Goal: Task Accomplishment & Management: Use online tool/utility

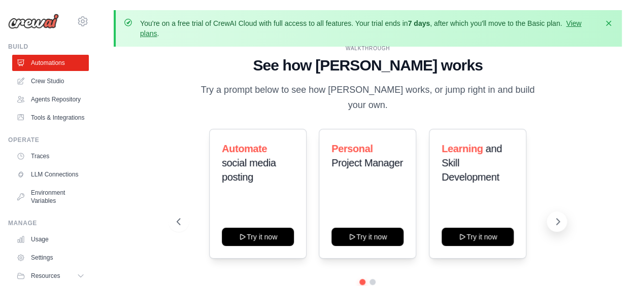
click at [557, 219] on icon at bounding box center [557, 222] width 3 height 6
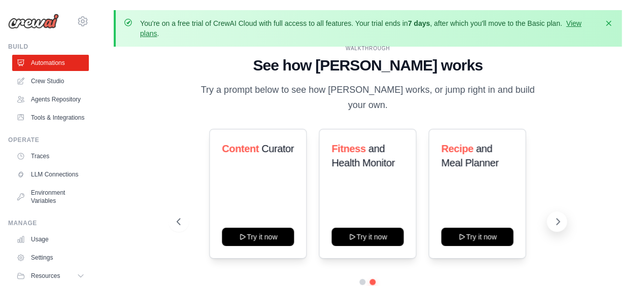
click at [557, 219] on icon at bounding box center [557, 222] width 3 height 6
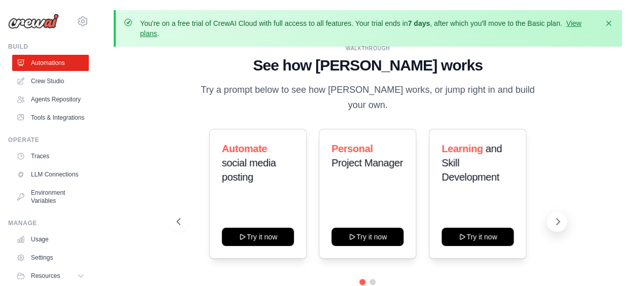
click at [557, 219] on icon at bounding box center [557, 222] width 3 height 6
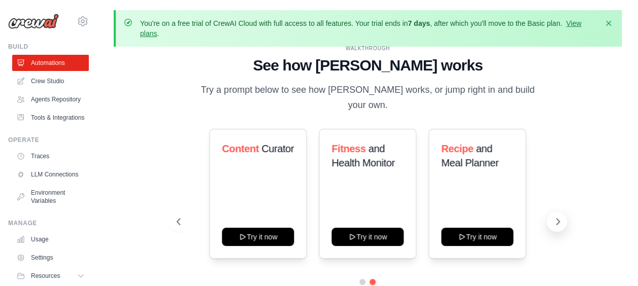
click at [557, 219] on icon at bounding box center [557, 222] width 3 height 6
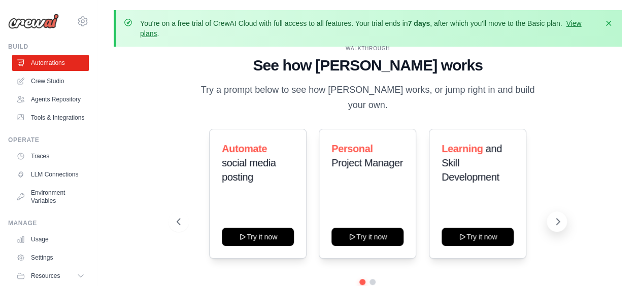
click at [557, 219] on icon at bounding box center [557, 222] width 3 height 6
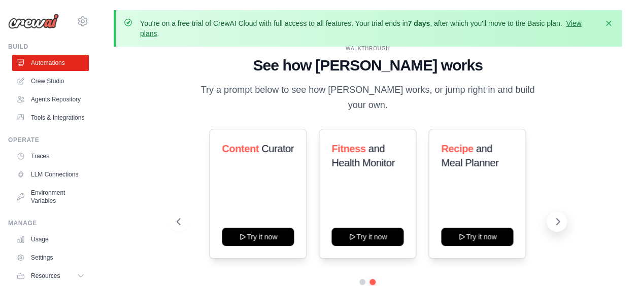
click at [557, 219] on icon at bounding box center [557, 222] width 3 height 6
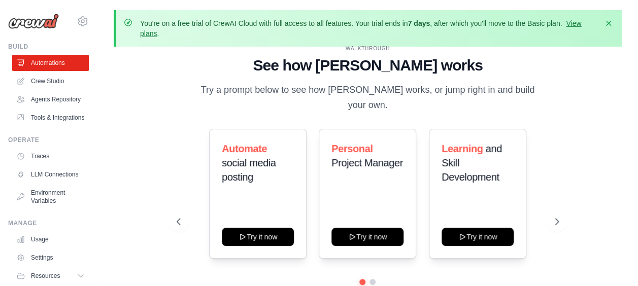
click at [241, 100] on p "Try a prompt below to see how CrewAI works, or jump right in and build your own." at bounding box center [367, 98] width 341 height 30
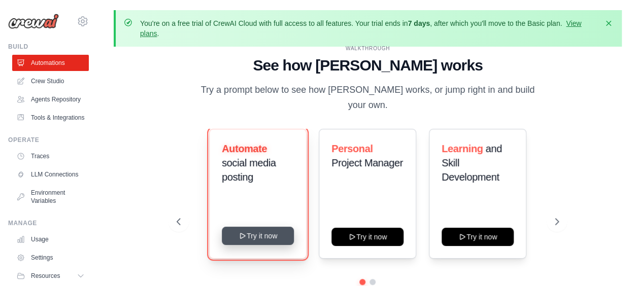
click at [267, 227] on button "Try it now" at bounding box center [258, 236] width 72 height 18
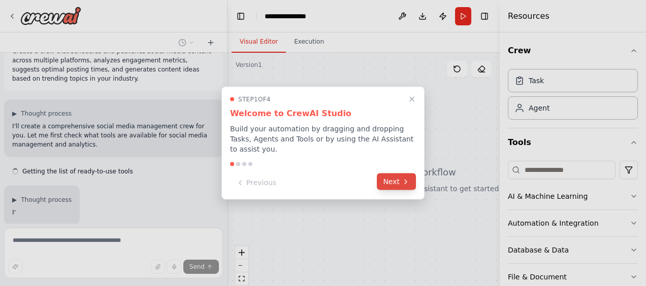
scroll to position [81, 0]
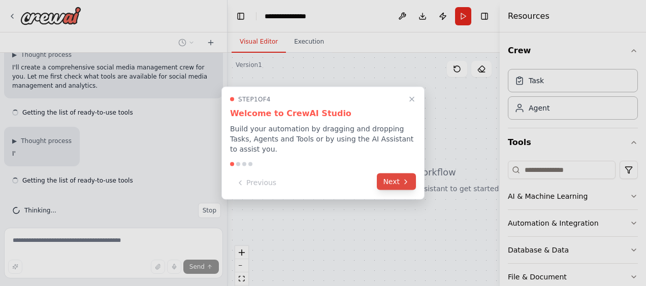
click at [410, 174] on button "Next" at bounding box center [396, 182] width 39 height 17
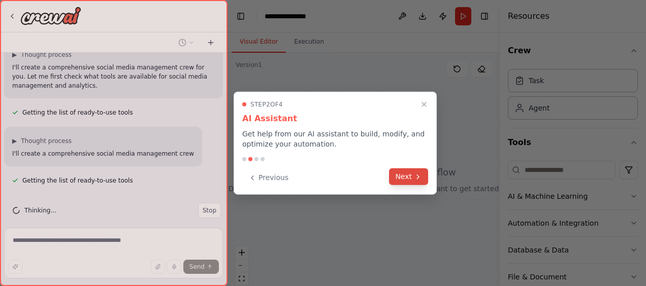
click at [409, 169] on button "Next" at bounding box center [408, 177] width 39 height 17
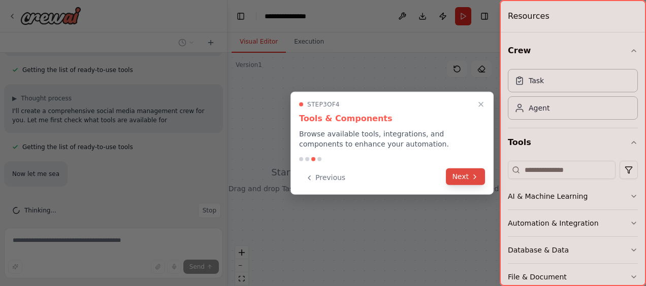
click at [471, 180] on icon at bounding box center [475, 177] width 8 height 8
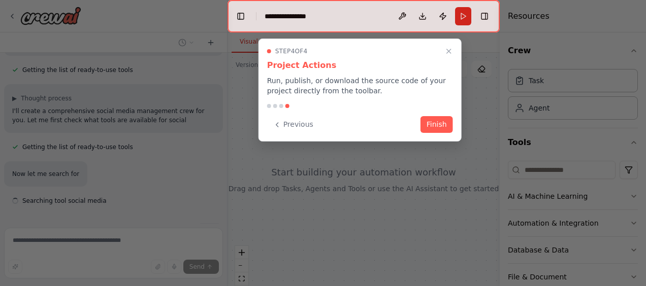
scroll to position [153, 0]
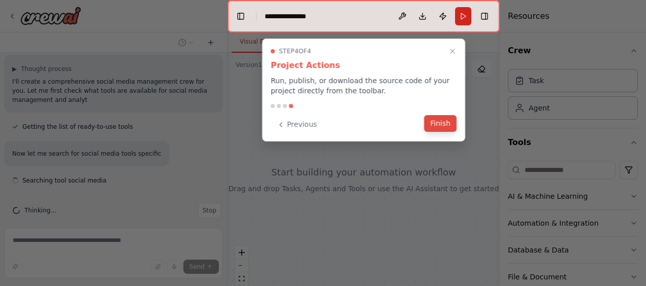
click at [452, 117] on button "Finish" at bounding box center [440, 123] width 32 height 17
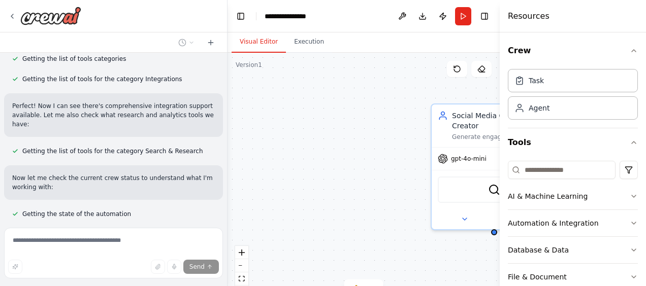
scroll to position [672, 0]
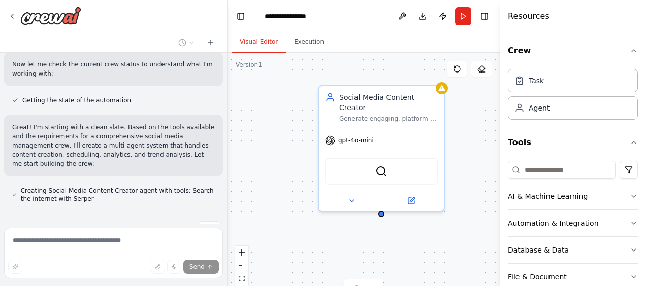
drag, startPoint x: 387, startPoint y: 243, endPoint x: 274, endPoint y: 224, distance: 114.2
click at [274, 224] on div "Social Media Content Creator Generate engaging, platform-specific content for {…" at bounding box center [363, 180] width 272 height 254
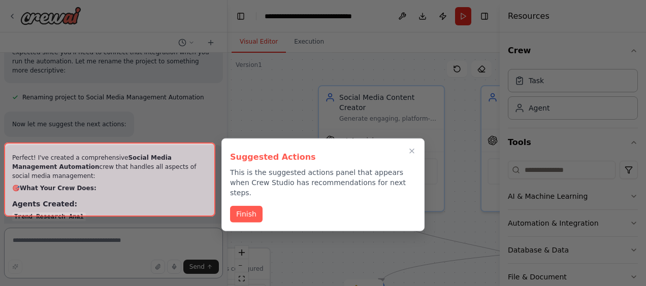
scroll to position [1246, 0]
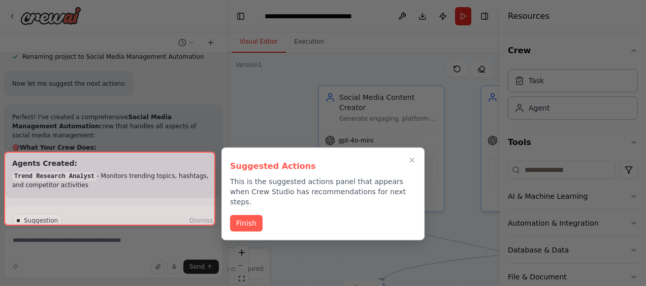
click at [240, 200] on div "Suggested Actions This is the suggested actions panel that appears when Crew St…" at bounding box center [322, 194] width 203 height 93
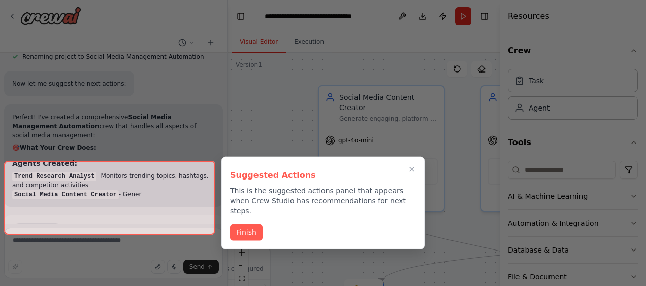
click at [171, 220] on div at bounding box center [109, 198] width 211 height 74
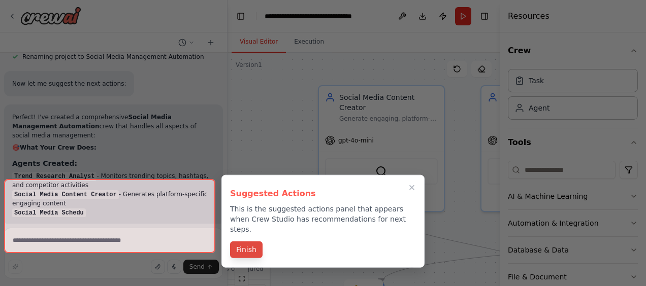
click at [250, 242] on button "Finish" at bounding box center [246, 250] width 32 height 17
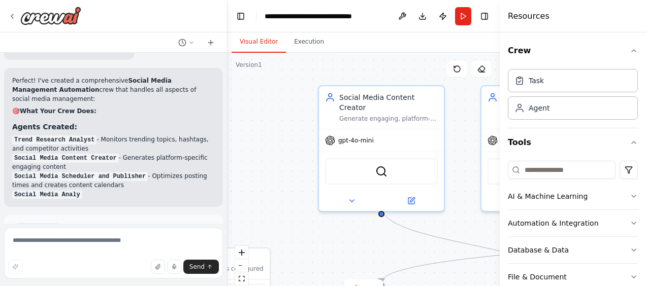
scroll to position [1301, 0]
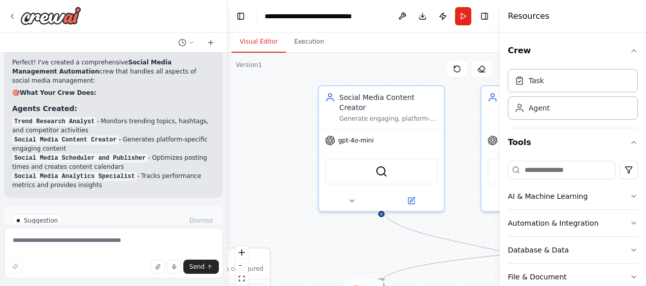
click at [115, 214] on div "Suggestion Dismiss I have some suggestions to help you move forward with your a…" at bounding box center [113, 243] width 203 height 58
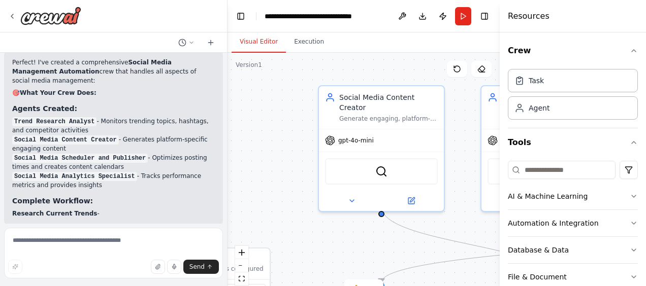
scroll to position [1338, 0]
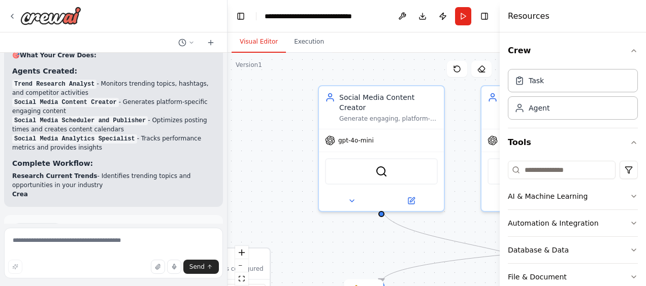
click at [118, 243] on p "I have some suggestions to help you move forward with your automation." at bounding box center [113, 251] width 203 height 16
click at [119, 269] on span "Run Automation" at bounding box center [117, 273] width 49 height 8
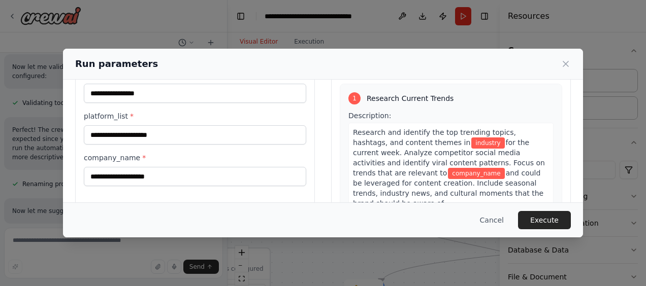
scroll to position [48, 0]
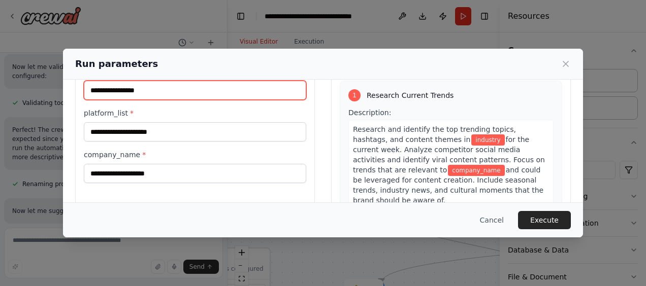
click at [155, 97] on input "industry *" at bounding box center [195, 90] width 222 height 19
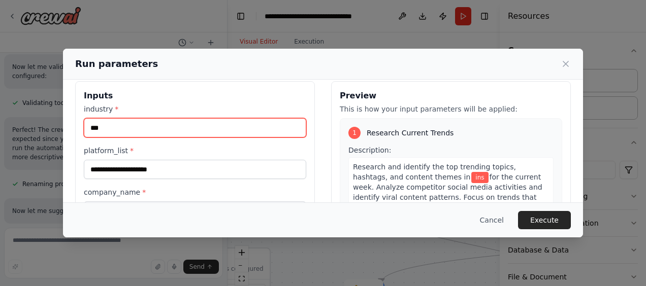
scroll to position [1475, 0]
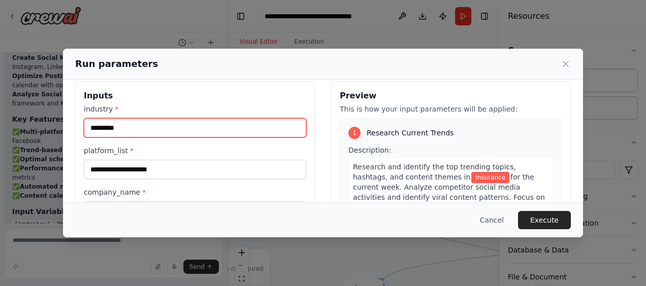
type input "*********"
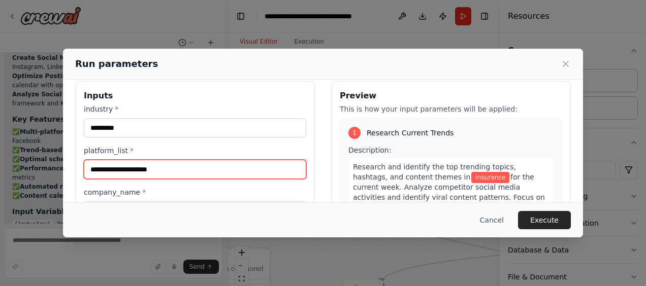
click at [171, 172] on input "platform_list *" at bounding box center [195, 169] width 222 height 19
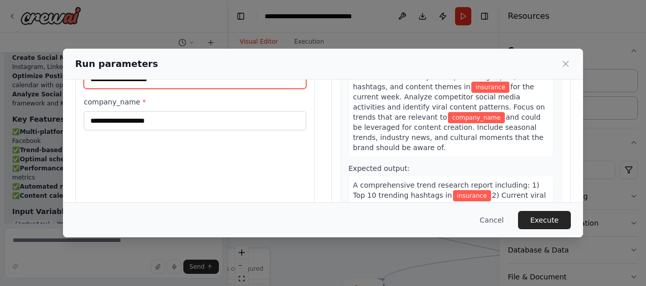
scroll to position [112, 0]
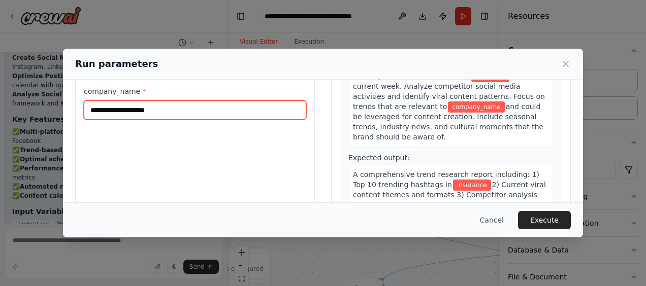
click at [176, 114] on input "company_name *" at bounding box center [195, 110] width 222 height 19
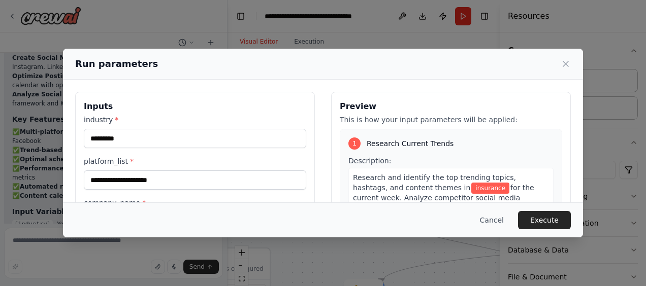
type input "**********"
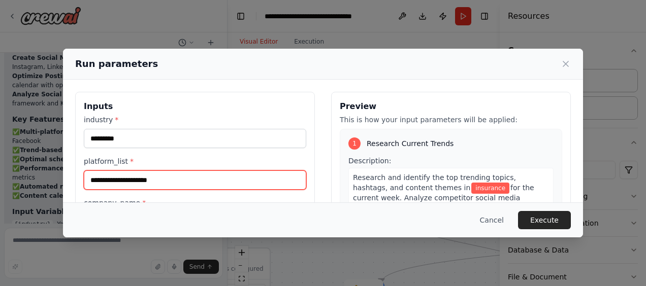
click at [140, 184] on input "platform_list *" at bounding box center [195, 180] width 222 height 19
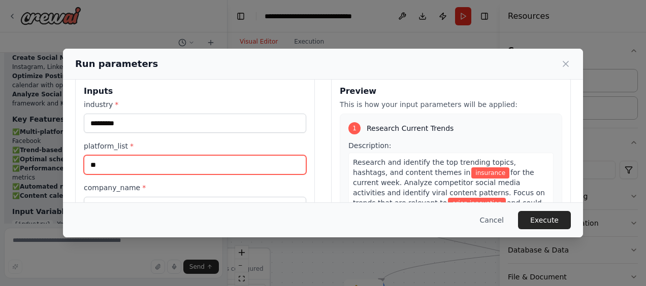
scroll to position [15, 0]
type input "*"
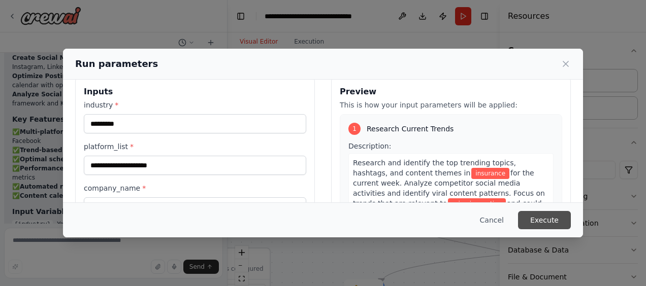
click at [542, 220] on button "Execute" at bounding box center [544, 220] width 53 height 18
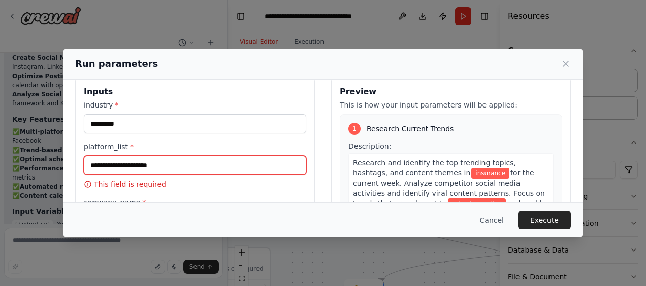
click at [243, 165] on input "platform_list *" at bounding box center [195, 165] width 222 height 19
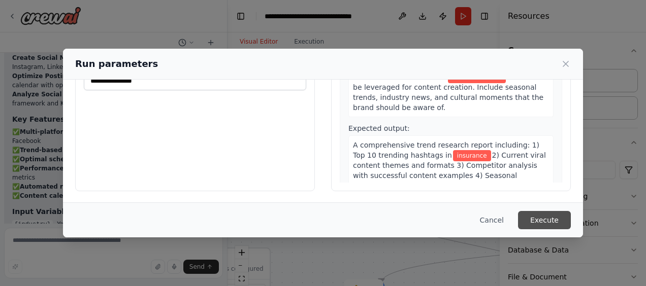
type input "**********"
click at [557, 219] on button "Execute" at bounding box center [544, 220] width 53 height 18
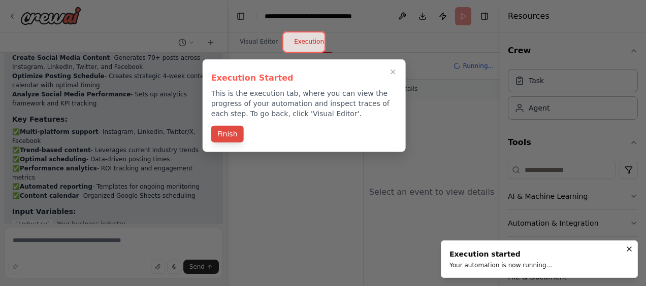
click at [230, 136] on button "Finish" at bounding box center [227, 134] width 32 height 17
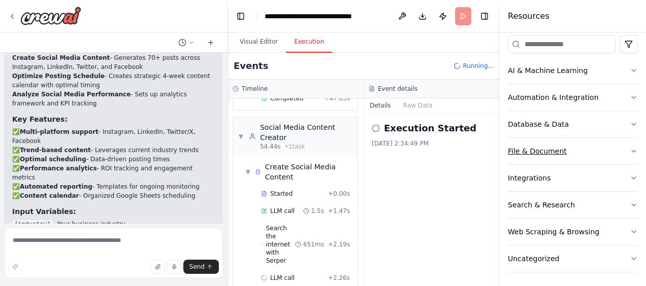
scroll to position [0, 0]
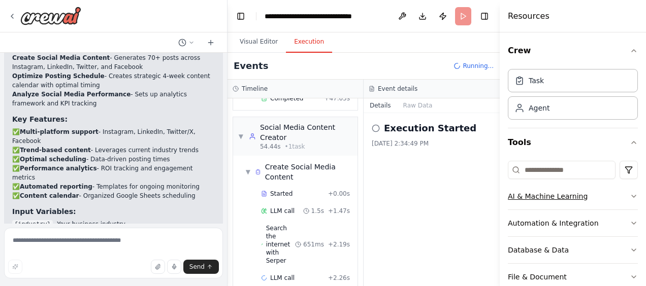
click at [624, 191] on button "AI & Machine Learning" at bounding box center [573, 196] width 130 height 26
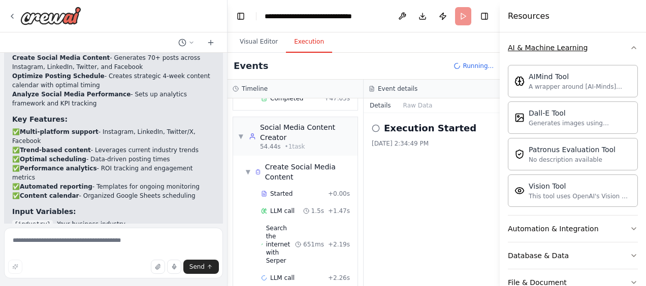
scroll to position [151, 0]
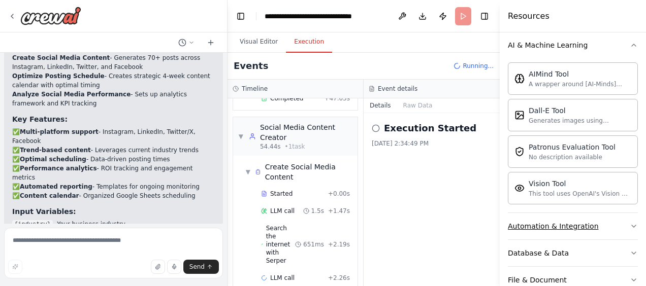
click at [627, 231] on button "Automation & Integration" at bounding box center [573, 226] width 130 height 26
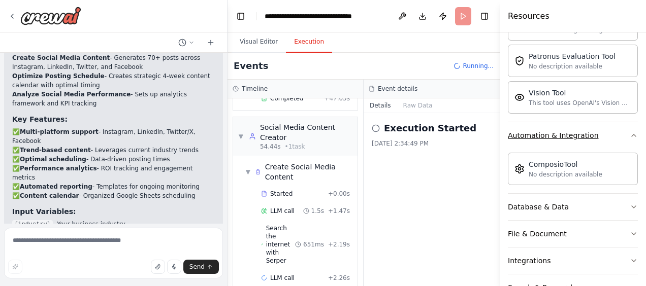
scroll to position [245, 0]
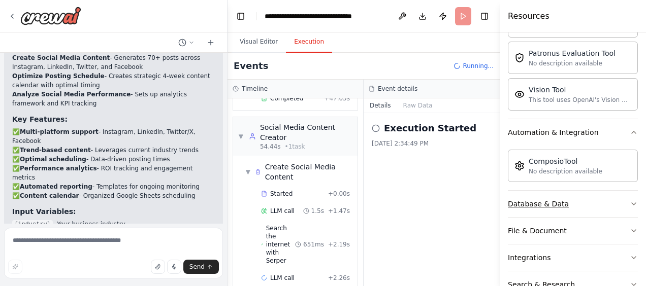
click at [622, 209] on button "Database & Data" at bounding box center [573, 204] width 130 height 26
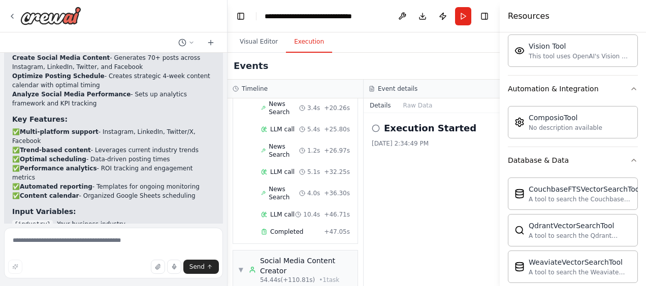
scroll to position [0, 0]
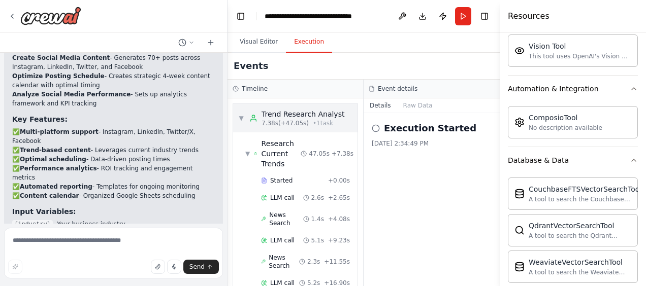
click at [241, 114] on span "▼" at bounding box center [241, 118] width 6 height 8
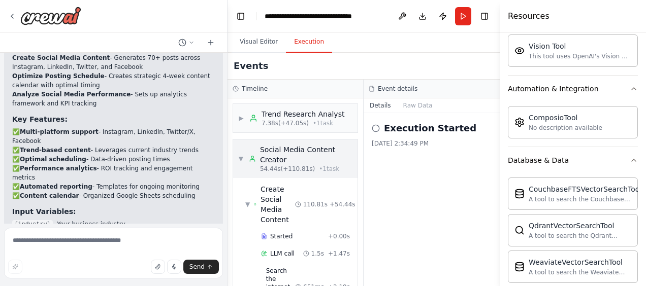
click at [242, 153] on div "▼ Social Media Content Creator 54.44s (+110.81s) • 1 task" at bounding box center [295, 159] width 114 height 28
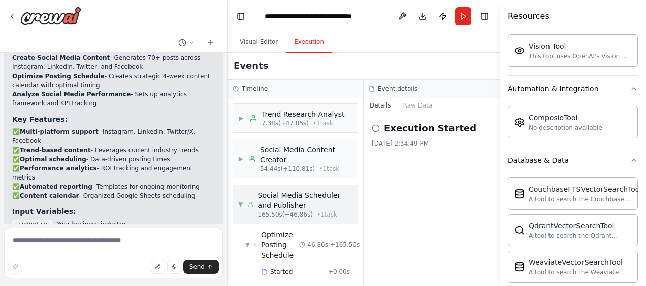
click at [243, 203] on div "▼ Social Media Scheduler and Publisher 165.50s (+46.86s) • 1 task" at bounding box center [295, 204] width 114 height 28
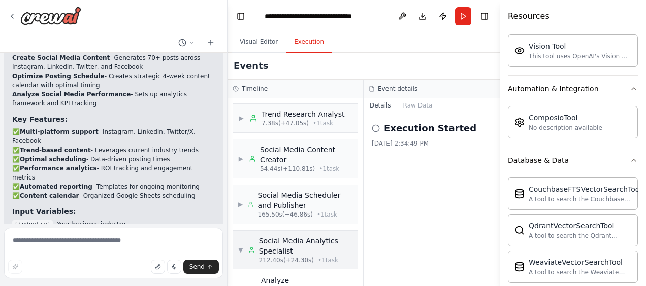
click at [243, 253] on div "▼ Social Media Analytics Specialist 212.40s (+24.30s) • 1 task" at bounding box center [295, 250] width 114 height 28
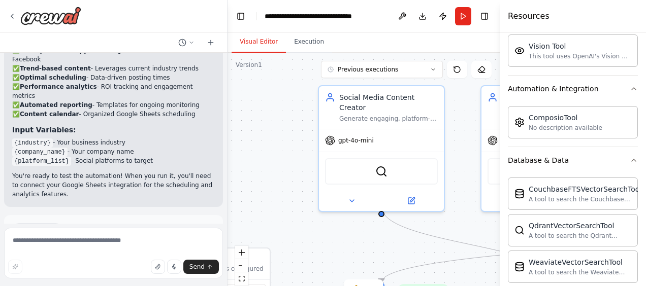
click at [270, 36] on button "Visual Editor" at bounding box center [259, 41] width 54 height 21
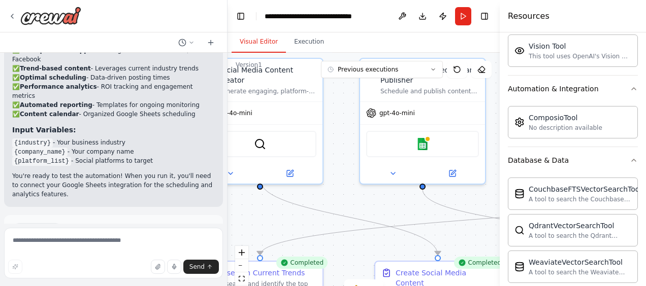
drag, startPoint x: 363, startPoint y: 222, endPoint x: 234, endPoint y: 193, distance: 131.6
click at [234, 193] on div ".deletable-edge-delete-btn { width: 20px; height: 20px; border: 0px solid #ffff…" at bounding box center [363, 180] width 272 height 254
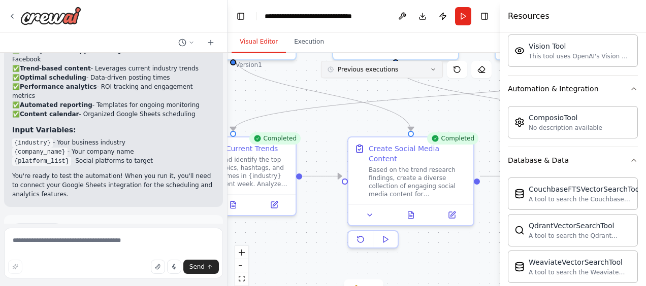
drag, startPoint x: 406, startPoint y: 199, endPoint x: 386, endPoint y: 73, distance: 127.0
click at [386, 73] on div "Version 1 Previous executions Show Tools Hide Agents .deletable-edge-delete-btn…" at bounding box center [363, 180] width 272 height 254
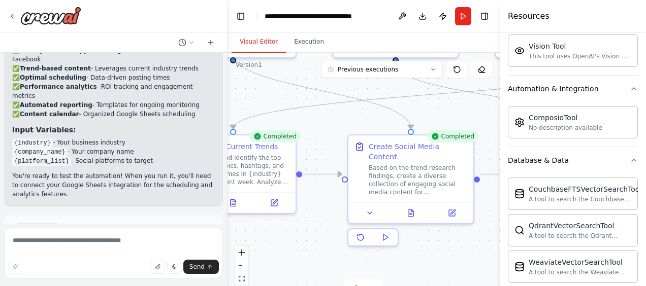
click at [343, 115] on div ".deletable-edge-delete-btn { width: 20px; height: 20px; border: 0px solid #ffff…" at bounding box center [363, 180] width 272 height 254
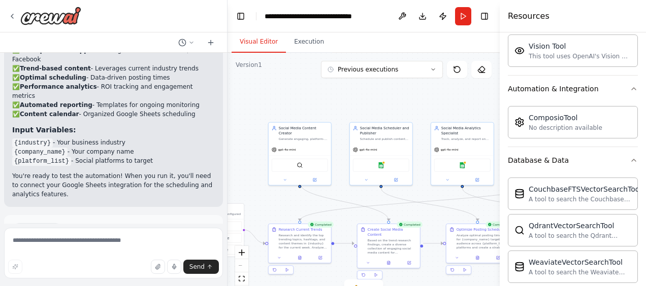
drag, startPoint x: 330, startPoint y: 228, endPoint x: 346, endPoint y: 312, distance: 85.2
click at [346, 286] on html "Create a crew that schedules and publishes social media content across multiple…" at bounding box center [323, 143] width 646 height 286
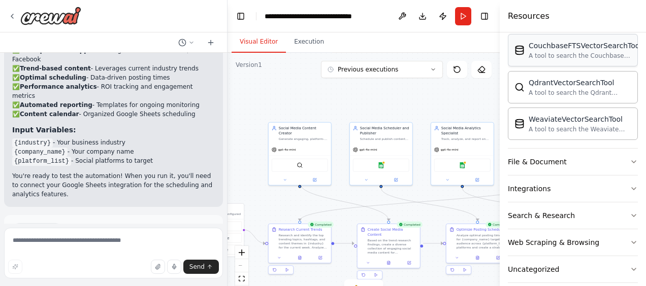
scroll to position [440, 0]
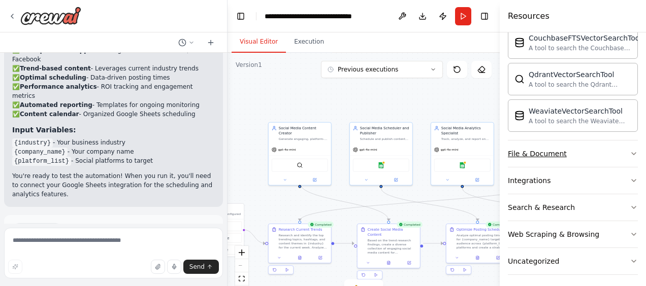
click at [613, 144] on button "File & Document" at bounding box center [573, 154] width 130 height 26
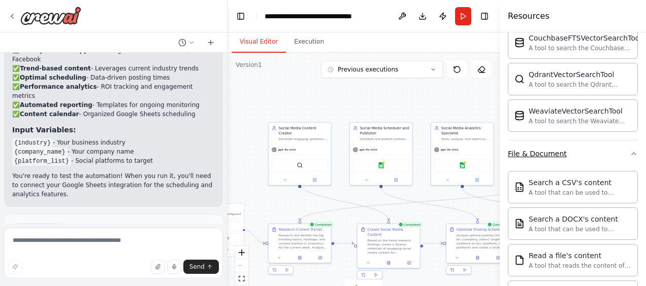
click at [625, 154] on button "File & Document" at bounding box center [573, 154] width 130 height 26
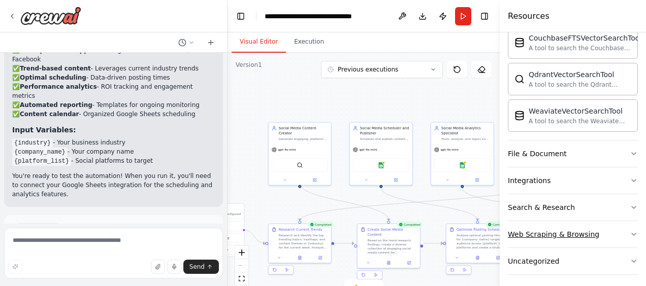
click at [592, 225] on button "Web Scraping & Browsing" at bounding box center [573, 234] width 130 height 26
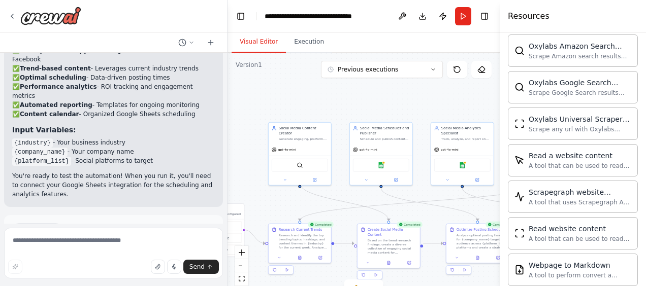
scroll to position [992, 0]
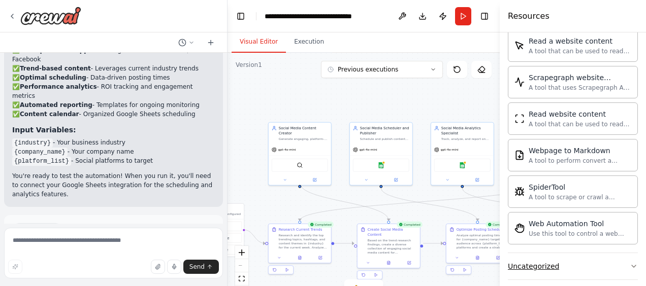
click at [612, 254] on button "Uncategorized" at bounding box center [573, 266] width 130 height 26
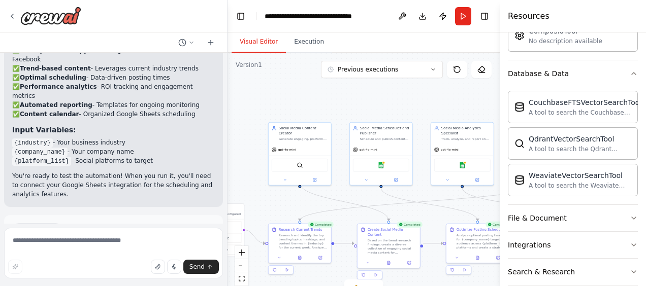
scroll to position [0, 0]
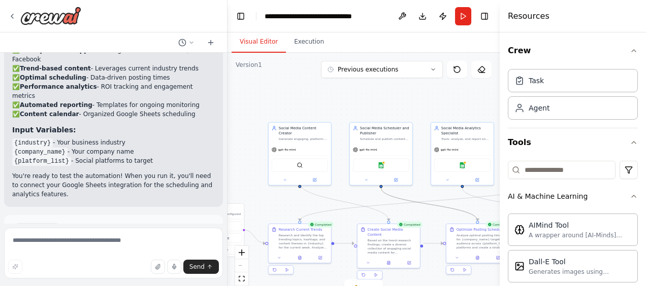
click at [439, 205] on icon "Edge from 3758f96d-1907-4b42-b93f-e692e81cd285 to 67154ccf-eb66-4fd6-a77e-f6ba6…" at bounding box center [429, 204] width 96 height 33
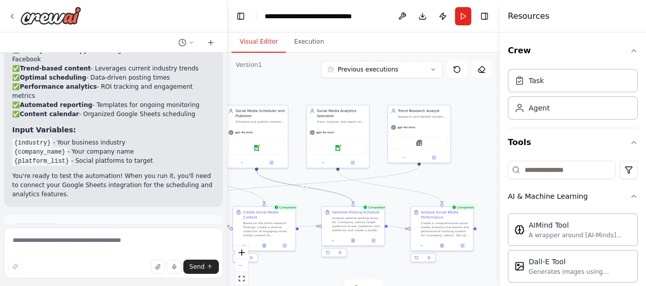
drag, startPoint x: 426, startPoint y: 226, endPoint x: 301, endPoint y: 209, distance: 126.6
click at [301, 209] on div ".deletable-edge-delete-btn { width: 20px; height: 20px; border: 0px solid #ffff…" at bounding box center [363, 180] width 272 height 254
drag, startPoint x: 456, startPoint y: 185, endPoint x: 547, endPoint y: 126, distance: 108.5
click at [547, 126] on div "Create a crew that schedules and publishes social media content across multiple…" at bounding box center [323, 143] width 646 height 286
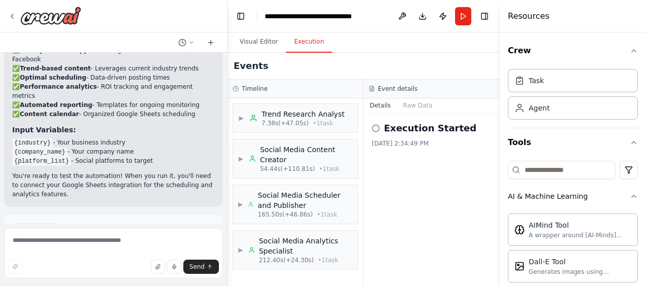
click at [313, 39] on button "Execution" at bounding box center [309, 41] width 46 height 21
click at [297, 120] on span "7.38s (+47.05s)" at bounding box center [284, 123] width 47 height 8
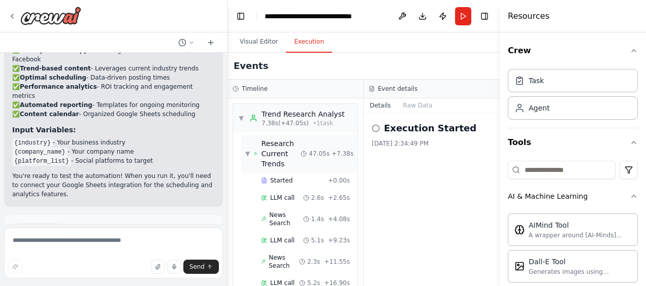
click at [247, 154] on span "▼" at bounding box center [247, 154] width 5 height 8
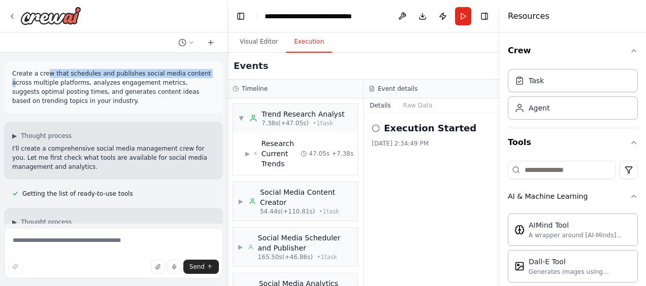
drag, startPoint x: 45, startPoint y: 75, endPoint x: 188, endPoint y: 75, distance: 143.2
click at [188, 75] on p "Create a crew that schedules and publishes social media content across multiple…" at bounding box center [113, 87] width 203 height 37
drag, startPoint x: 188, startPoint y: 75, endPoint x: 109, endPoint y: 113, distance: 87.9
click at [109, 113] on div "Create a crew that schedules and publishes social media content across multiple…" at bounding box center [113, 87] width 219 height 53
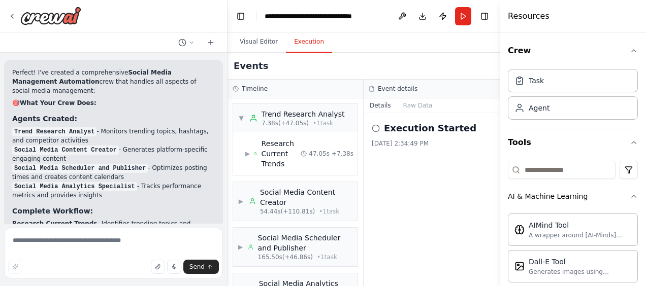
scroll to position [1296, 0]
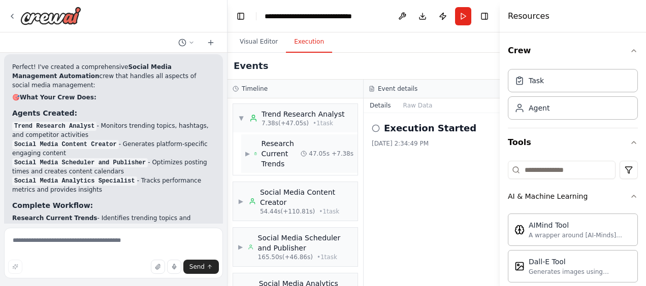
click at [265, 143] on span "Research Current Trends" at bounding box center [281, 154] width 40 height 30
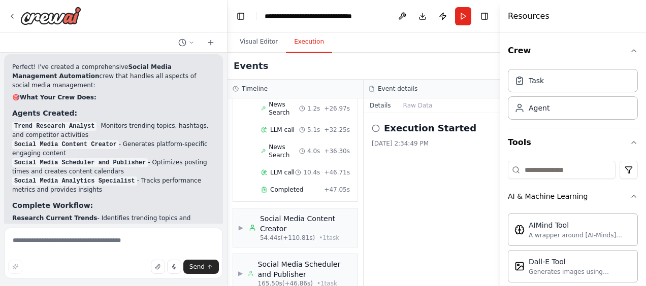
scroll to position [239, 0]
click at [278, 185] on span "Completed" at bounding box center [286, 189] width 33 height 8
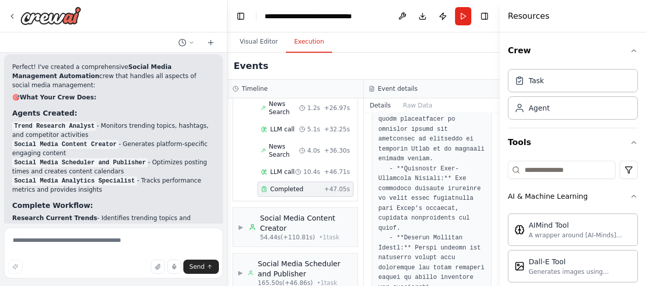
scroll to position [1335, 0]
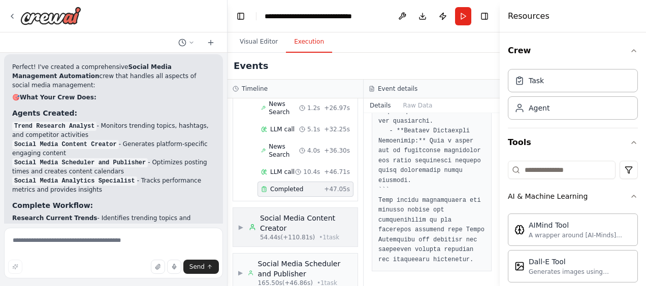
click at [249, 213] on div "Social Media Content Creator 54.44s (+110.81s) • 1 task" at bounding box center [301, 227] width 104 height 28
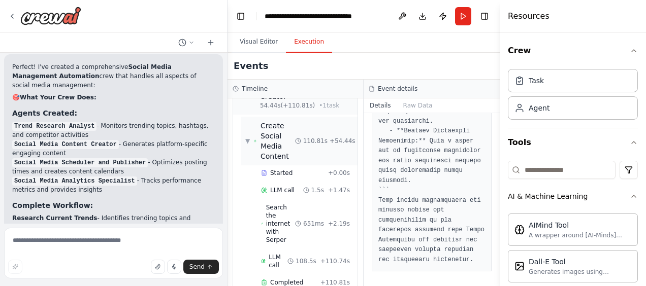
scroll to position [466, 0]
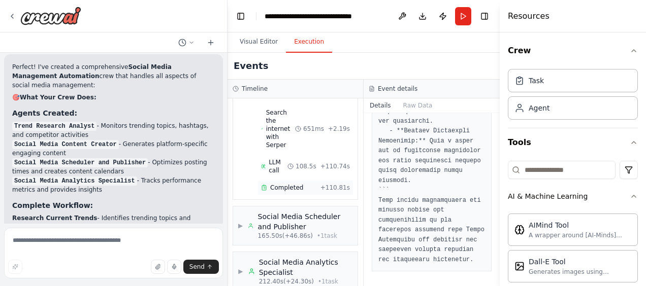
click at [272, 184] on span "Completed" at bounding box center [286, 188] width 33 height 8
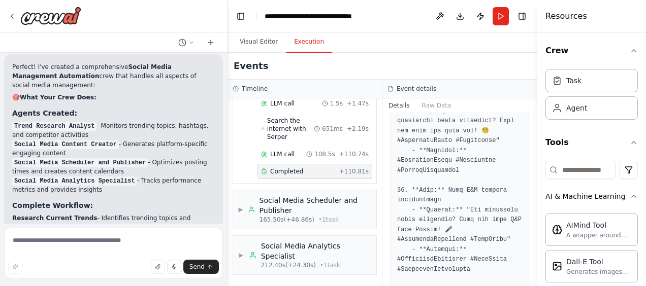
scroll to position [1355, 0]
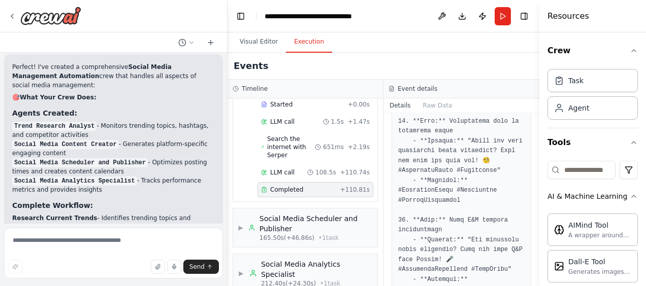
drag, startPoint x: 500, startPoint y: 173, endPoint x: 539, endPoint y: 180, distance: 39.7
click at [539, 180] on div at bounding box center [541, 143] width 4 height 286
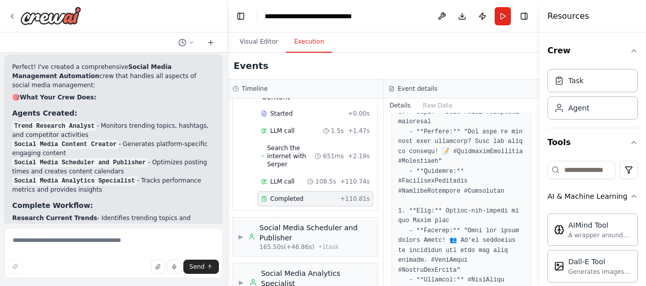
scroll to position [360, 0]
click at [290, 194] on span "Completed" at bounding box center [286, 198] width 33 height 8
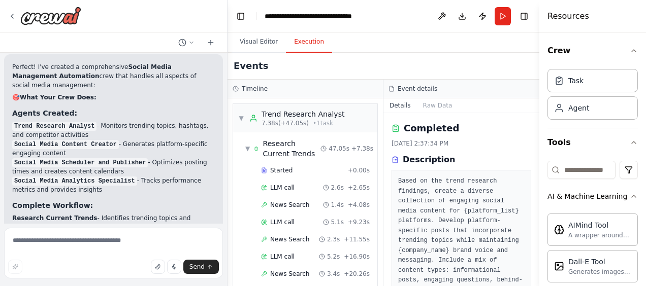
scroll to position [132, 0]
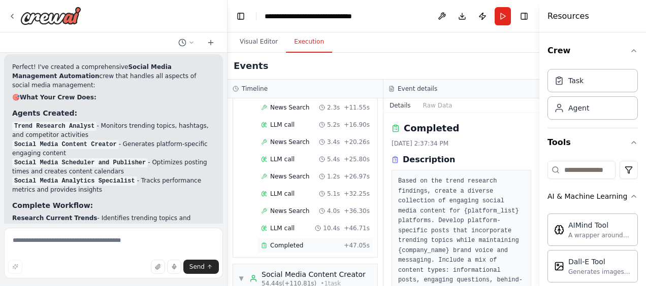
click at [286, 242] on span "Completed" at bounding box center [286, 246] width 33 height 8
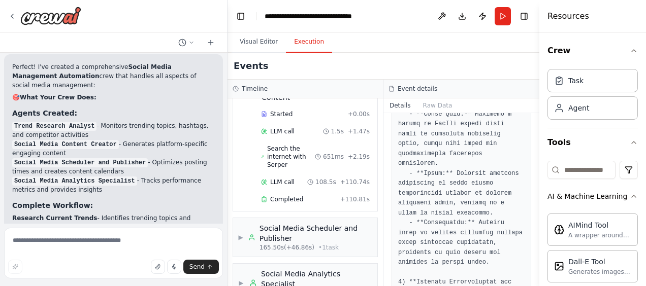
scroll to position [369, 0]
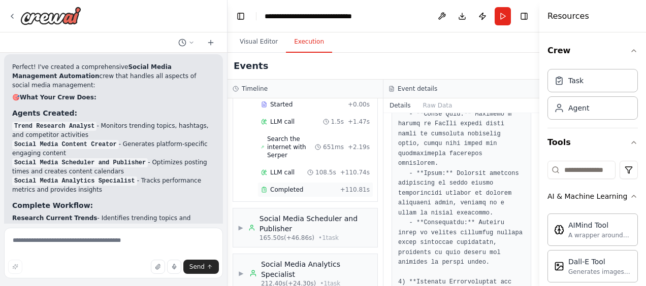
click at [274, 186] on span "Completed" at bounding box center [286, 190] width 33 height 8
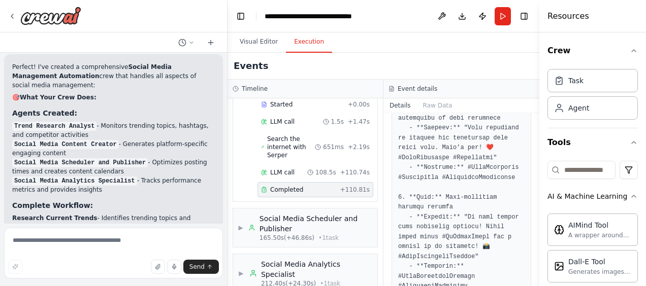
scroll to position [1081, 0]
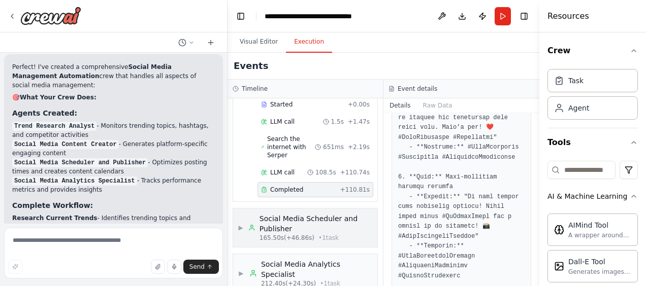
click at [243, 217] on div "▶ Social Media Scheduler and Publisher 165.50s (+46.86s) • 1 task" at bounding box center [305, 228] width 134 height 28
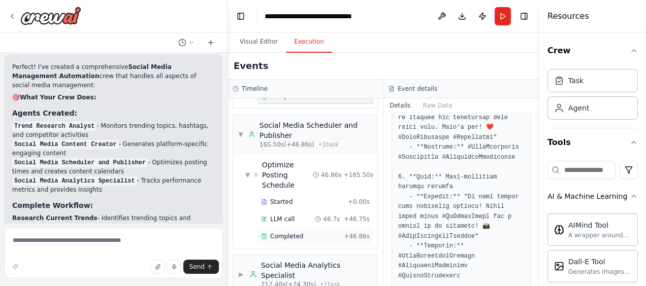
click at [285, 233] on span "Completed" at bounding box center [286, 237] width 33 height 8
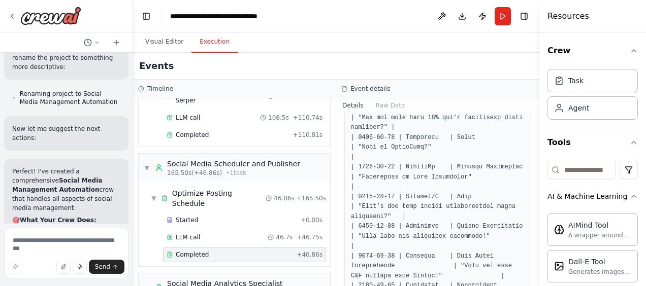
scroll to position [385, 0]
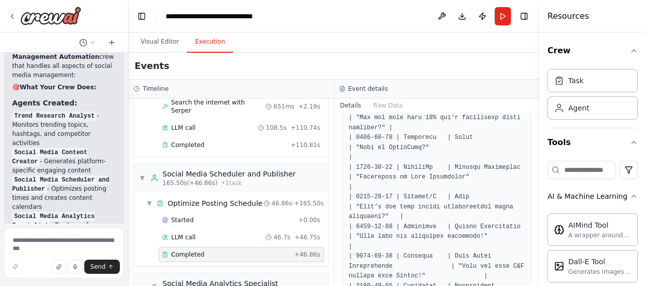
drag, startPoint x: 226, startPoint y: 55, endPoint x: 128, endPoint y: 43, distance: 98.7
click at [128, 43] on div "Create a crew that schedules and publishes social media content across multiple…" at bounding box center [323, 143] width 646 height 286
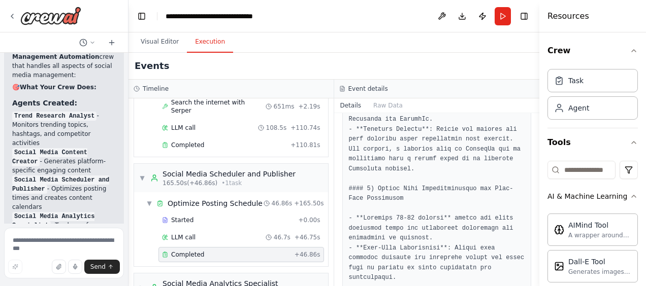
scroll to position [1426, 0]
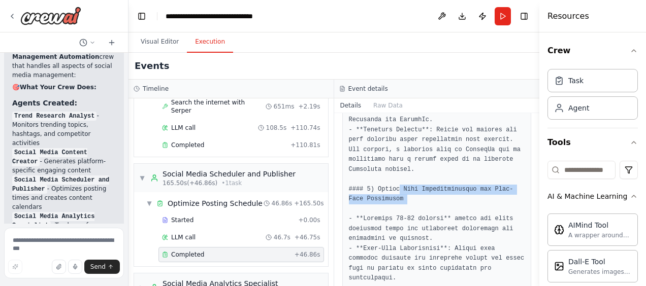
drag, startPoint x: 397, startPoint y: 171, endPoint x: 468, endPoint y: 185, distance: 73.1
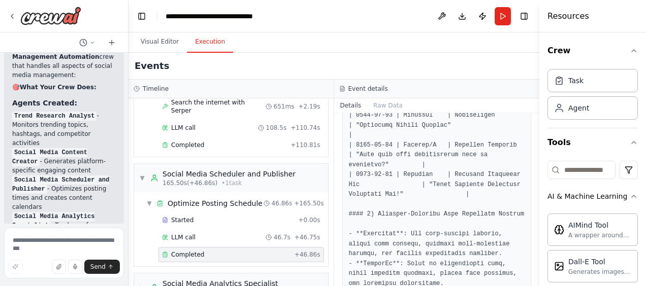
scroll to position [1033, 0]
drag, startPoint x: 468, startPoint y: 185, endPoint x: 418, endPoint y: 204, distance: 53.7
click at [418, 204] on pre at bounding box center [437, 2] width 176 height 1465
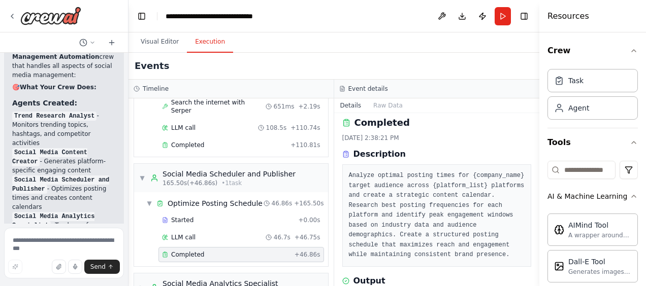
scroll to position [5, 0]
click at [138, 274] on div "▶ Social Media Analytics Specialist 212.40s (+24.30s) • 1 task" at bounding box center [231, 288] width 194 height 28
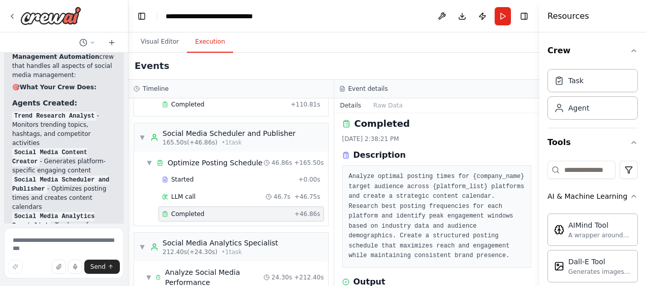
scroll to position [468, 0]
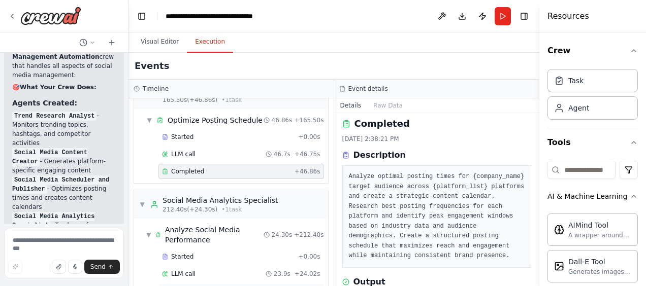
click at [189, 286] on span "Completed" at bounding box center [187, 291] width 33 height 8
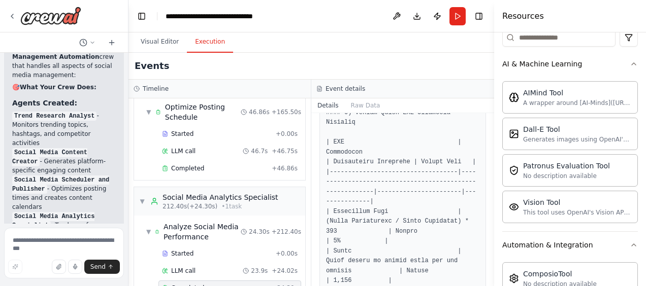
scroll to position [265, 0]
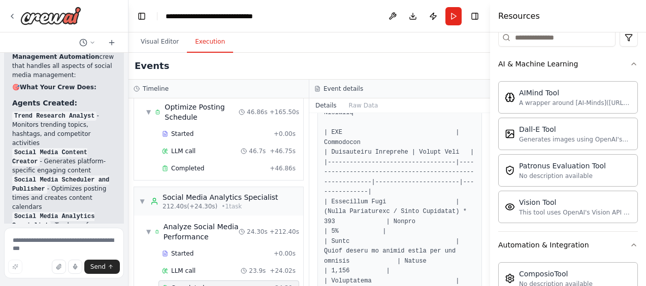
drag, startPoint x: 539, startPoint y: 201, endPoint x: 490, endPoint y: 196, distance: 49.5
click at [490, 196] on div at bounding box center [492, 143] width 4 height 286
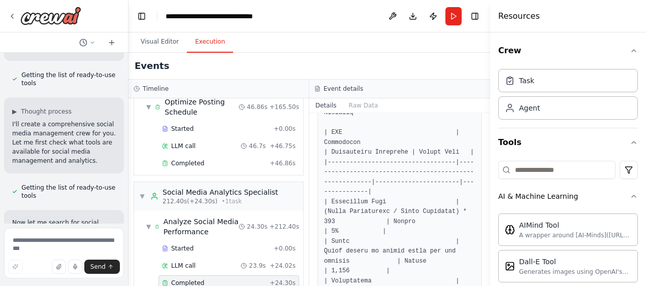
scroll to position [0, 0]
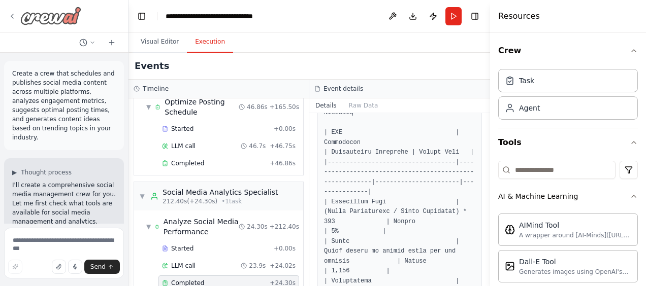
click at [14, 15] on icon at bounding box center [12, 16] width 8 height 8
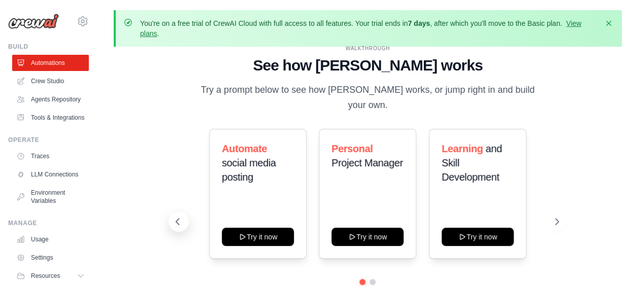
click at [181, 217] on icon at bounding box center [178, 222] width 10 height 10
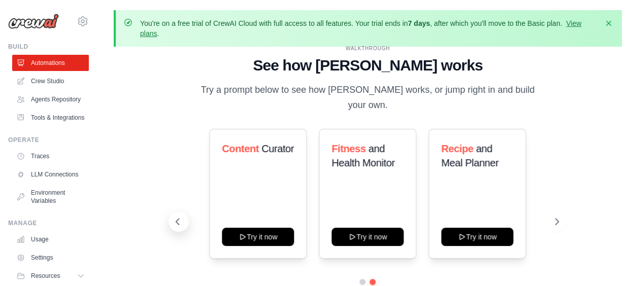
click at [181, 217] on icon at bounding box center [178, 222] width 10 height 10
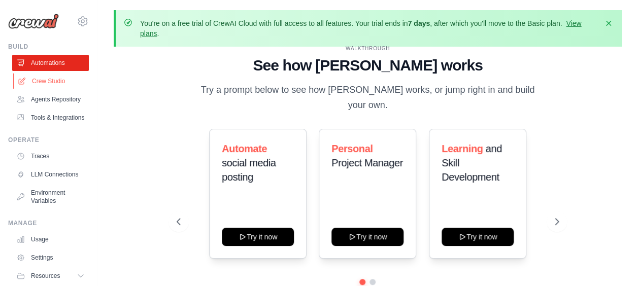
click at [46, 77] on link "Crew Studio" at bounding box center [51, 81] width 77 height 16
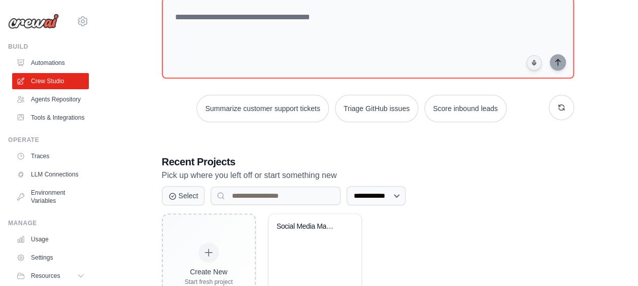
scroll to position [167, 0]
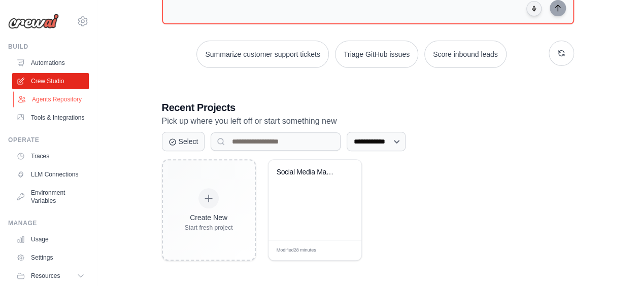
click at [54, 108] on link "Agents Repository" at bounding box center [51, 99] width 77 height 16
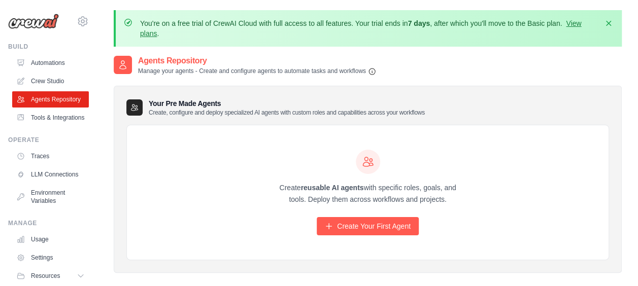
scroll to position [65, 0]
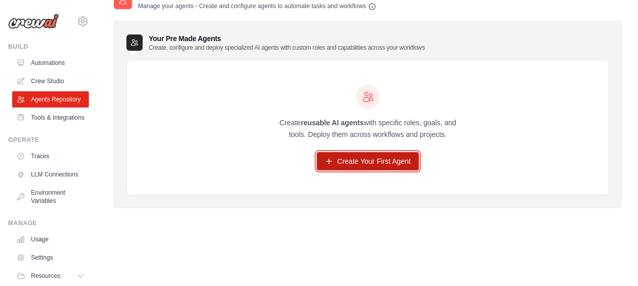
click at [367, 157] on link "Create Your First Agent" at bounding box center [368, 161] width 102 height 18
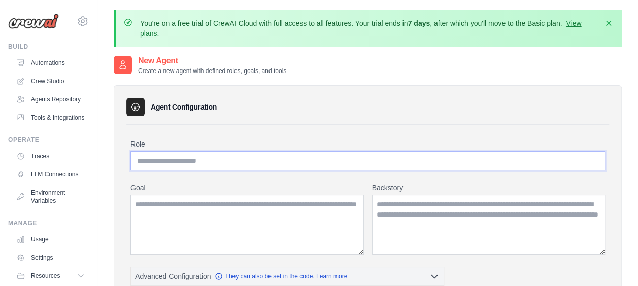
click at [212, 159] on input "Role" at bounding box center [367, 160] width 475 height 19
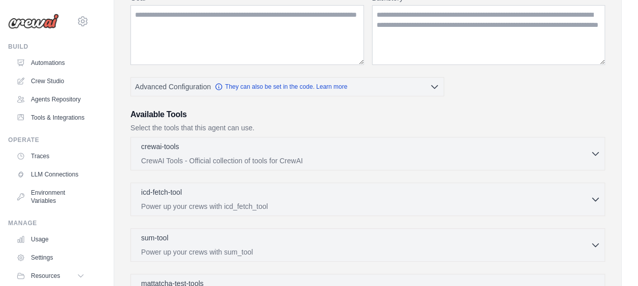
scroll to position [190, 0]
drag, startPoint x: 233, startPoint y: 153, endPoint x: 177, endPoint y: 142, distance: 57.0
click at [177, 142] on p "crewai-tools" at bounding box center [160, 146] width 38 height 10
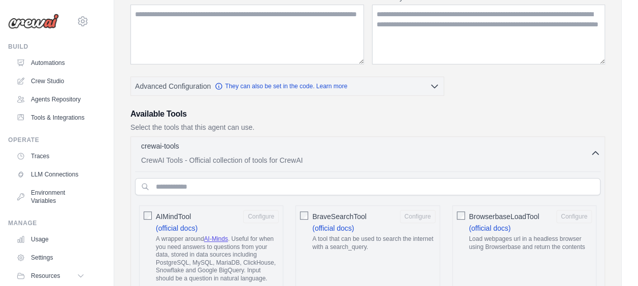
drag, startPoint x: 177, startPoint y: 142, endPoint x: 185, endPoint y: 173, distance: 32.0
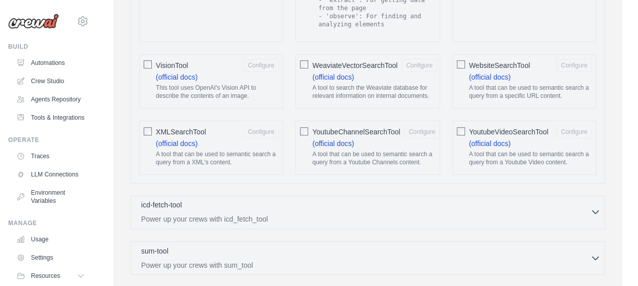
scroll to position [1963, 0]
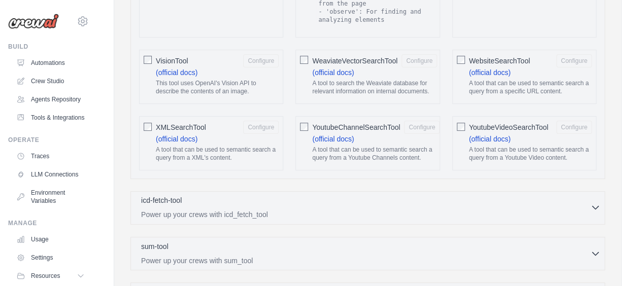
click at [583, 210] on p "Power up your crews with icd_fetch_tool" at bounding box center [365, 215] width 449 height 10
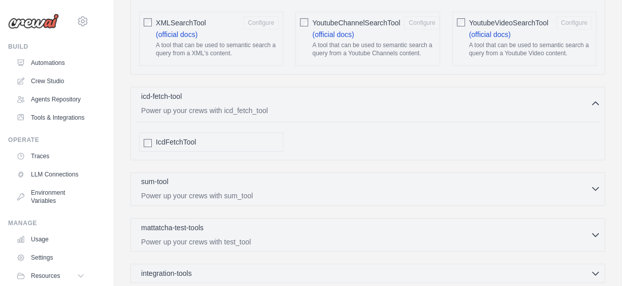
scroll to position [2043, 0]
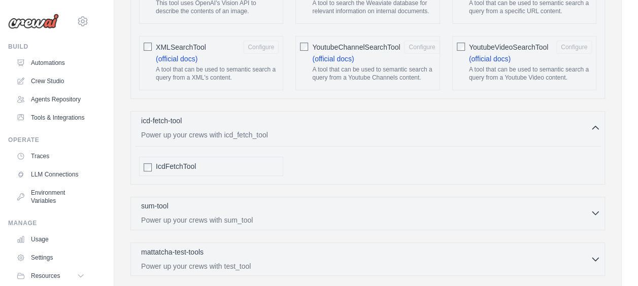
click at [589, 201] on div "sum-tool 0 selected Power up your crews with sum_tool" at bounding box center [365, 213] width 449 height 24
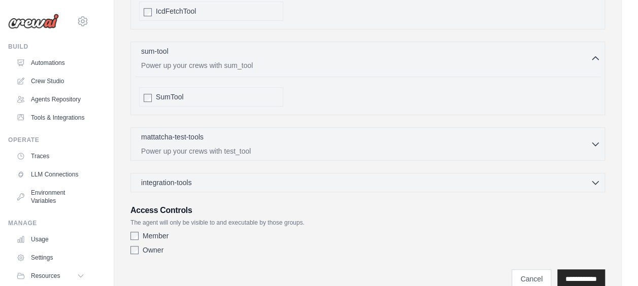
scroll to position [2176, 0]
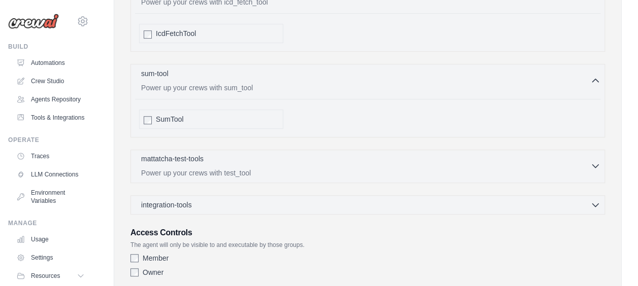
click at [590, 161] on icon "button" at bounding box center [595, 166] width 10 height 10
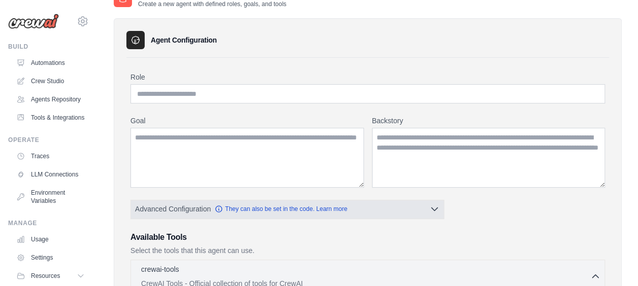
scroll to position [0, 0]
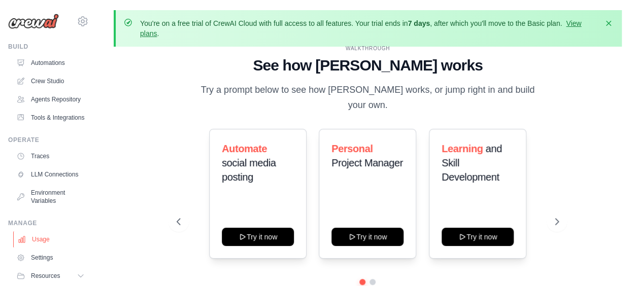
click at [46, 248] on link "Usage" at bounding box center [51, 240] width 77 height 16
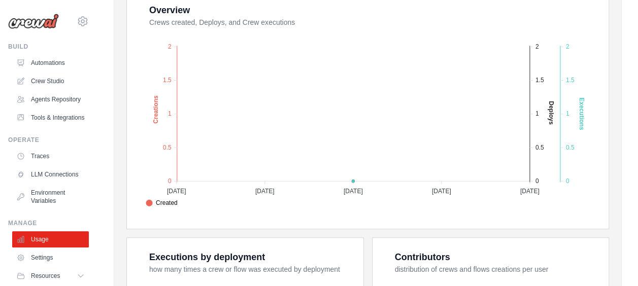
scroll to position [492, 0]
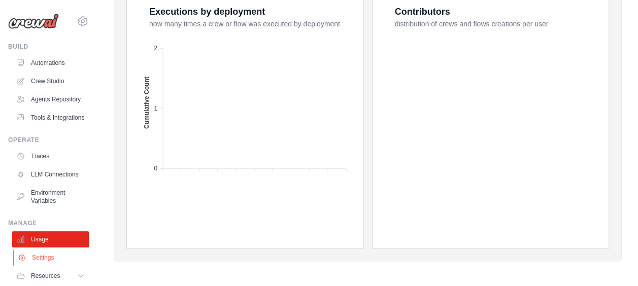
click at [32, 266] on link "Settings" at bounding box center [51, 258] width 77 height 16
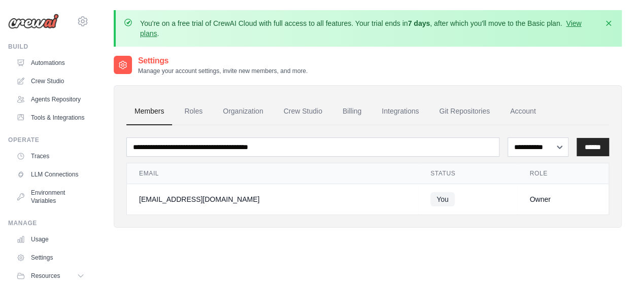
click at [356, 68] on div "Settings Manage your account settings, invite new members, and more." at bounding box center [368, 65] width 508 height 20
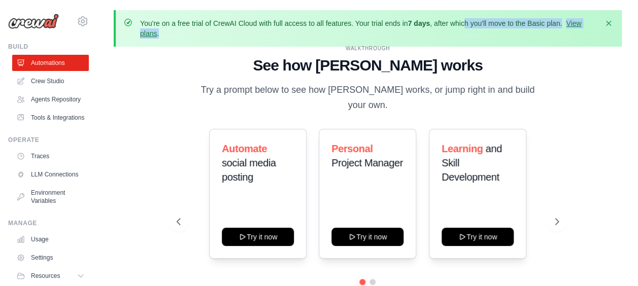
drag, startPoint x: 468, startPoint y: 23, endPoint x: 545, endPoint y: 29, distance: 77.4
click at [545, 29] on p "You're on a free trial of CrewAI Cloud with full access to all features. Your t…" at bounding box center [368, 28] width 457 height 20
drag, startPoint x: 545, startPoint y: 29, endPoint x: 391, endPoint y: 51, distance: 155.9
click at [391, 51] on div "You're on a free trial of CrewAI Cloud with full access to all features. Your t…" at bounding box center [367, 165] width 541 height 311
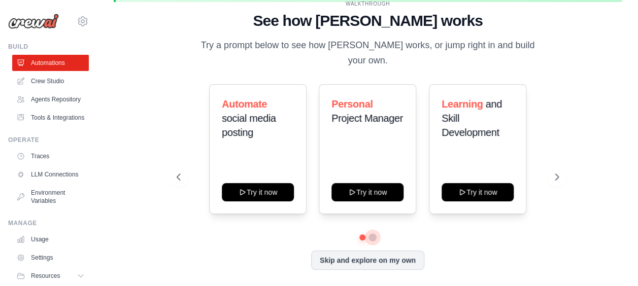
click at [372, 234] on button at bounding box center [373, 238] width 8 height 8
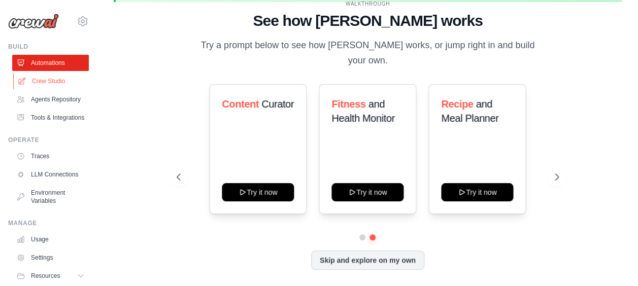
click at [59, 84] on link "Crew Studio" at bounding box center [51, 81] width 77 height 16
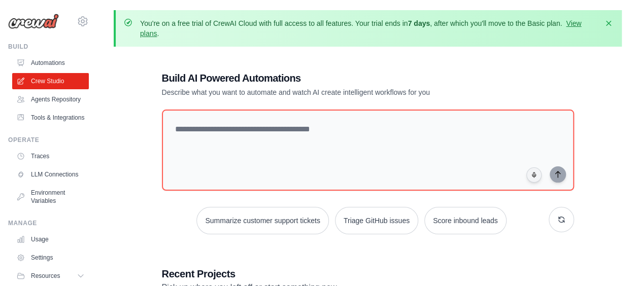
click at [601, 132] on div "**********" at bounding box center [368, 249] width 508 height 389
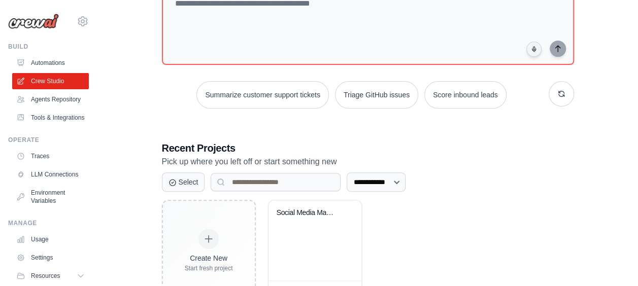
scroll to position [167, 0]
